Goal: Information Seeking & Learning: Find specific fact

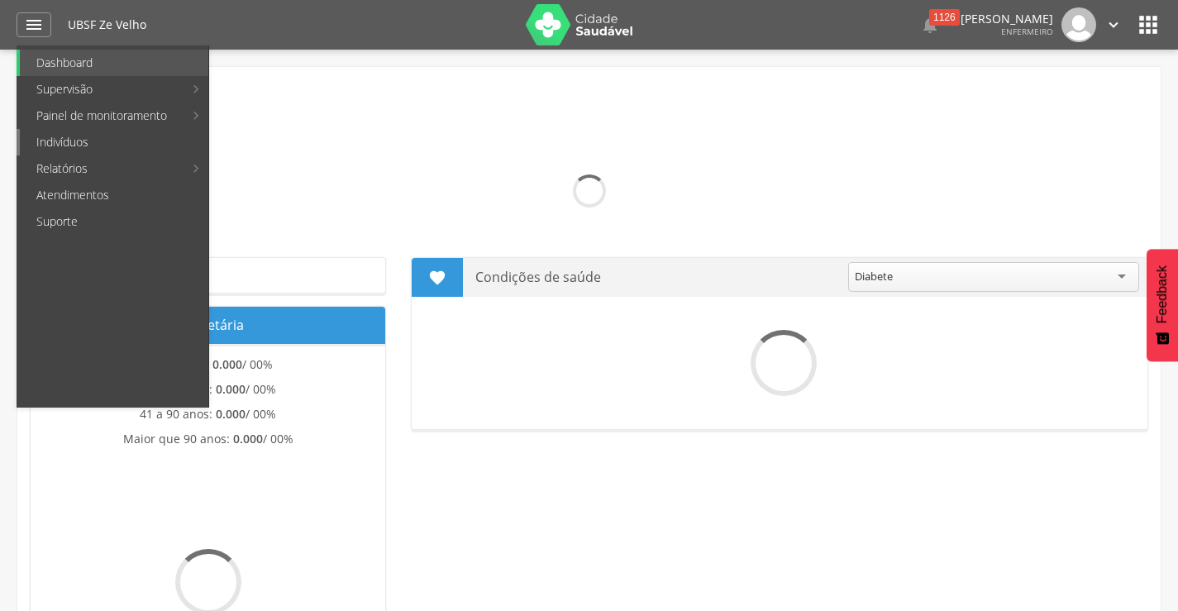
click at [45, 145] on link "Indivíduos" at bounding box center [114, 142] width 189 height 26
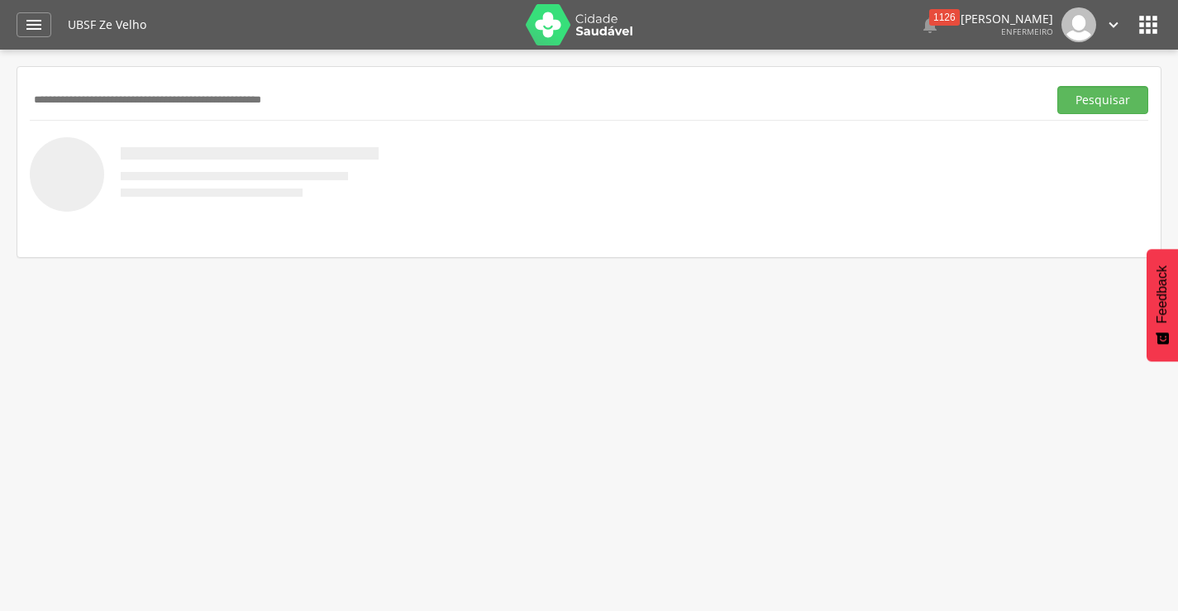
click at [148, 97] on input "text" at bounding box center [535, 100] width 1011 height 28
type input "**********"
click at [1058, 86] on button "Pesquisar" at bounding box center [1103, 100] width 91 height 28
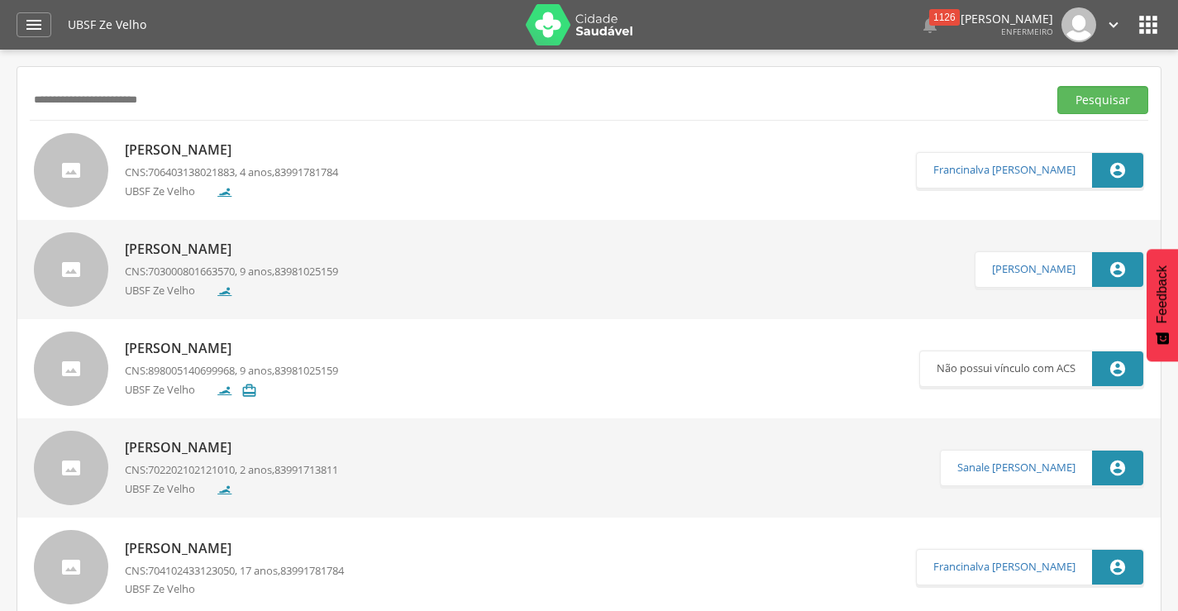
click at [321, 157] on p "[PERSON_NAME]" at bounding box center [231, 150] width 213 height 19
type input "**********"
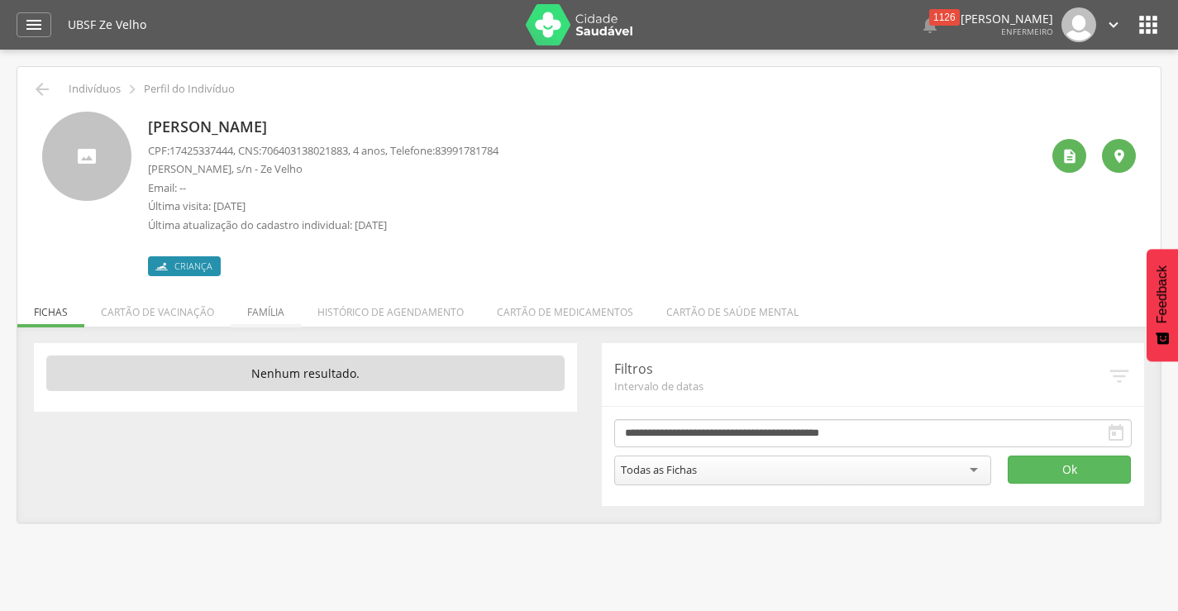
click at [282, 315] on li "Família" at bounding box center [266, 308] width 70 height 39
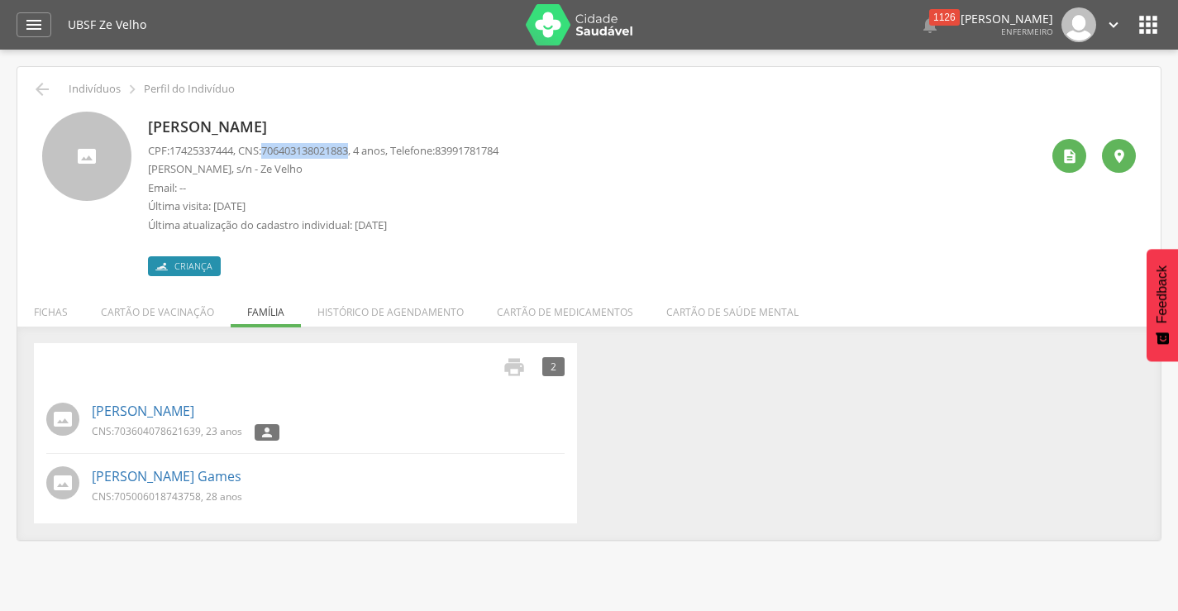
drag, startPoint x: 273, startPoint y: 147, endPoint x: 363, endPoint y: 152, distance: 90.3
click at [348, 152] on span "706403138021883" at bounding box center [304, 150] width 87 height 15
click at [41, 89] on icon "" at bounding box center [42, 89] width 20 height 20
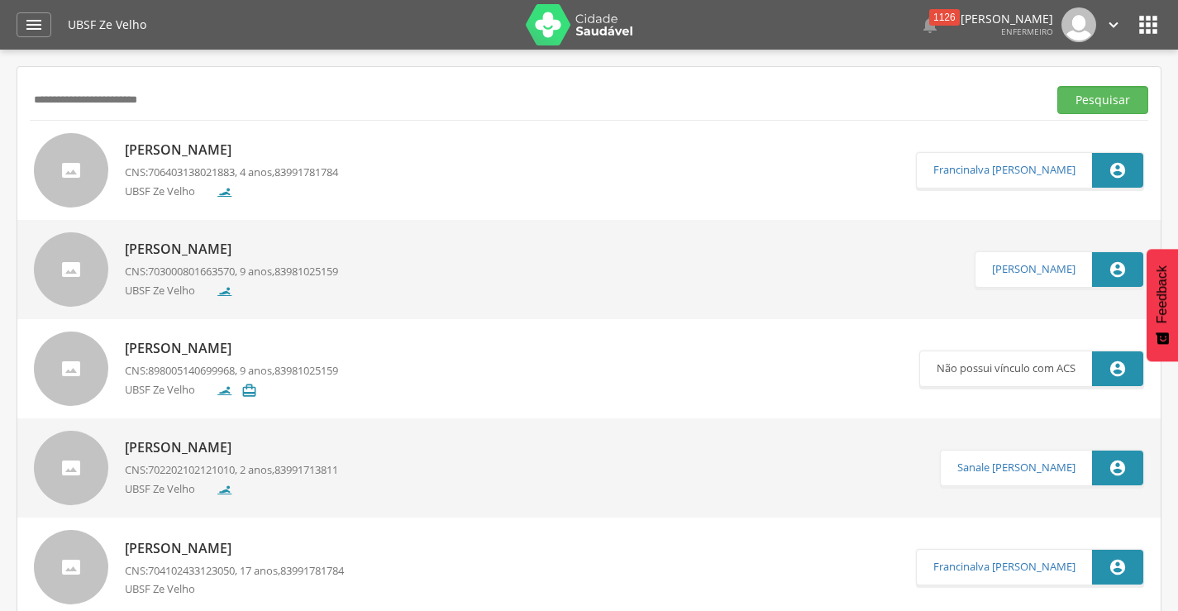
drag, startPoint x: 179, startPoint y: 100, endPoint x: 22, endPoint y: 97, distance: 158.0
type input "**********"
click at [1058, 86] on button "Pesquisar" at bounding box center [1103, 100] width 91 height 28
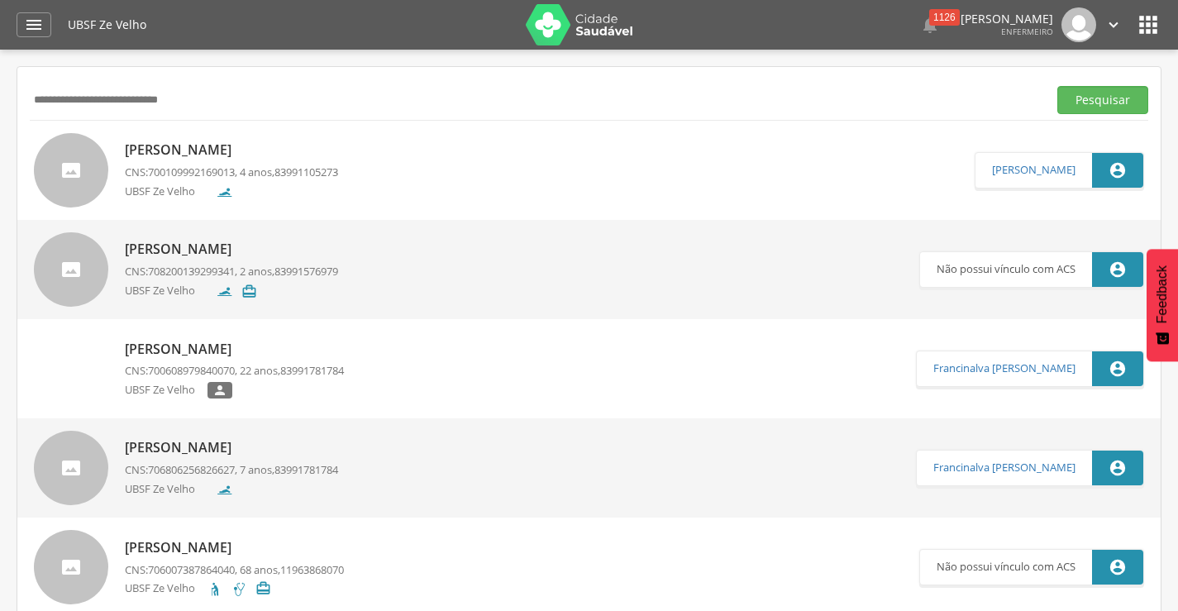
click at [303, 154] on p "[PERSON_NAME]" at bounding box center [231, 150] width 213 height 19
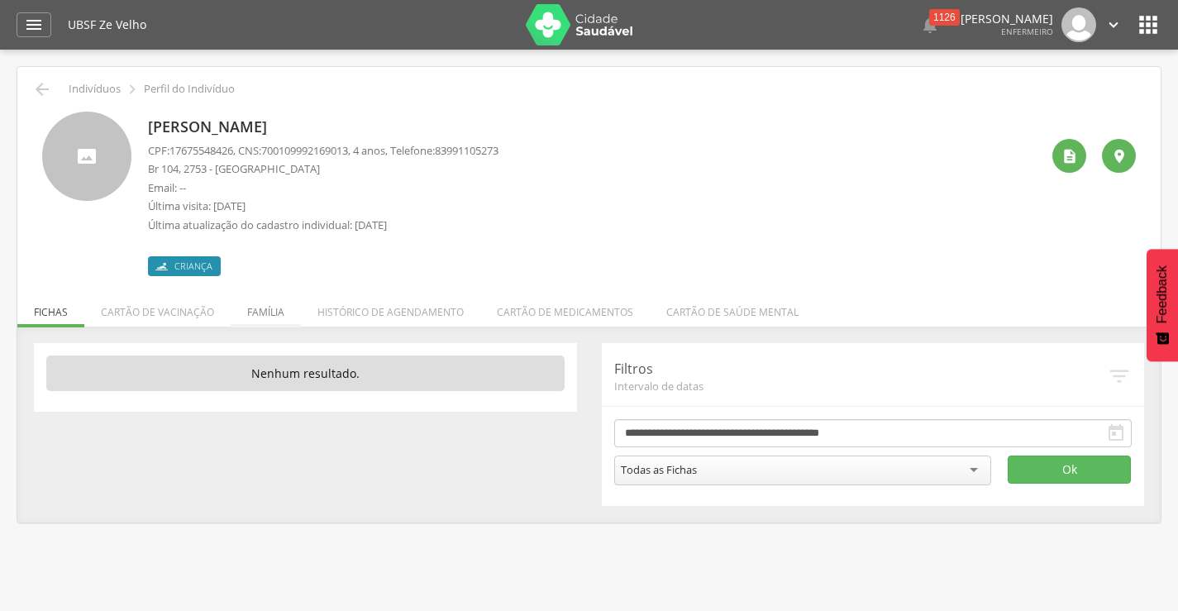
click at [265, 311] on li "Família" at bounding box center [266, 308] width 70 height 39
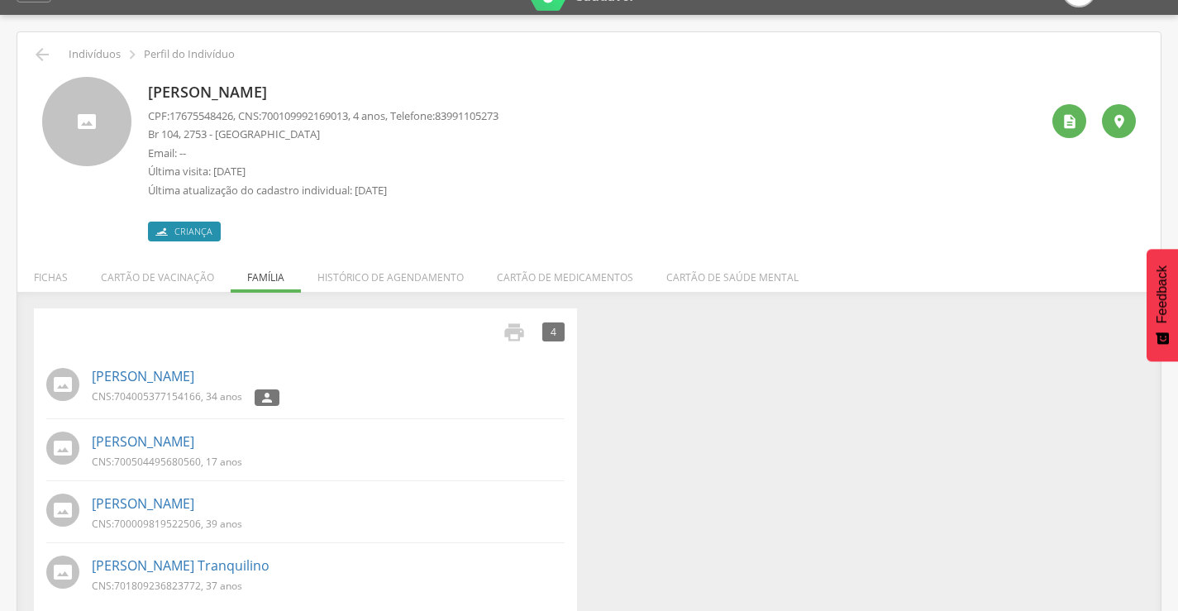
scroll to position [54, 0]
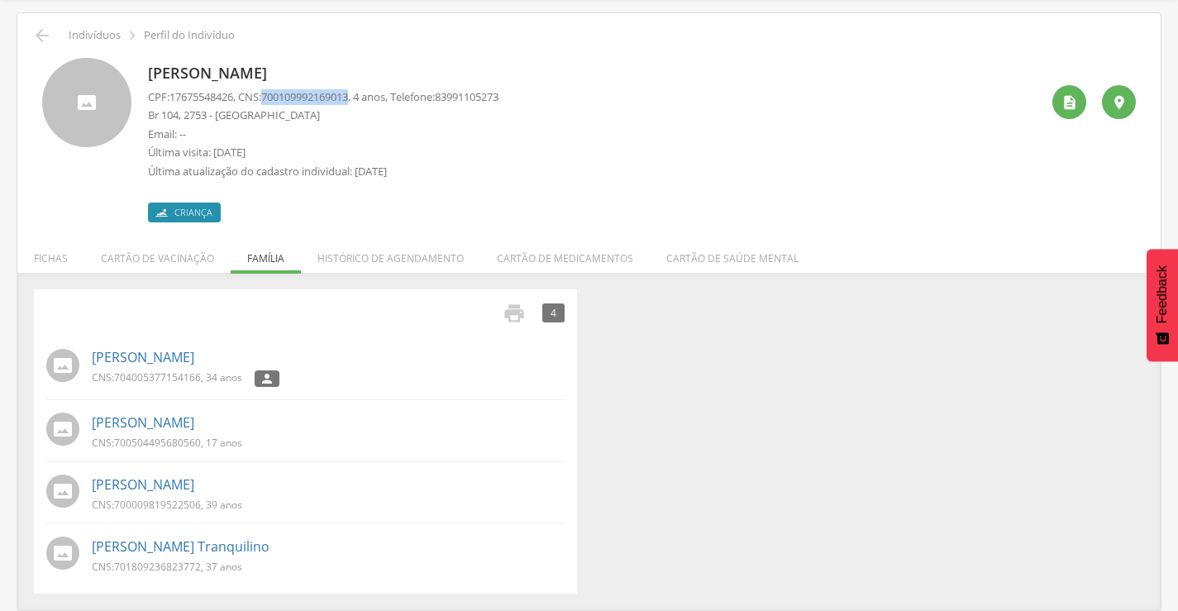
drag, startPoint x: 275, startPoint y: 97, endPoint x: 365, endPoint y: 97, distance: 90.1
click at [365, 97] on p "CPF: 17675548426 , CNS: [PHONE_NUMBER] , 4 anos, Telefone: [PHONE_NUMBER]" at bounding box center [323, 97] width 351 height 16
